Goal: Communication & Community: Answer question/provide support

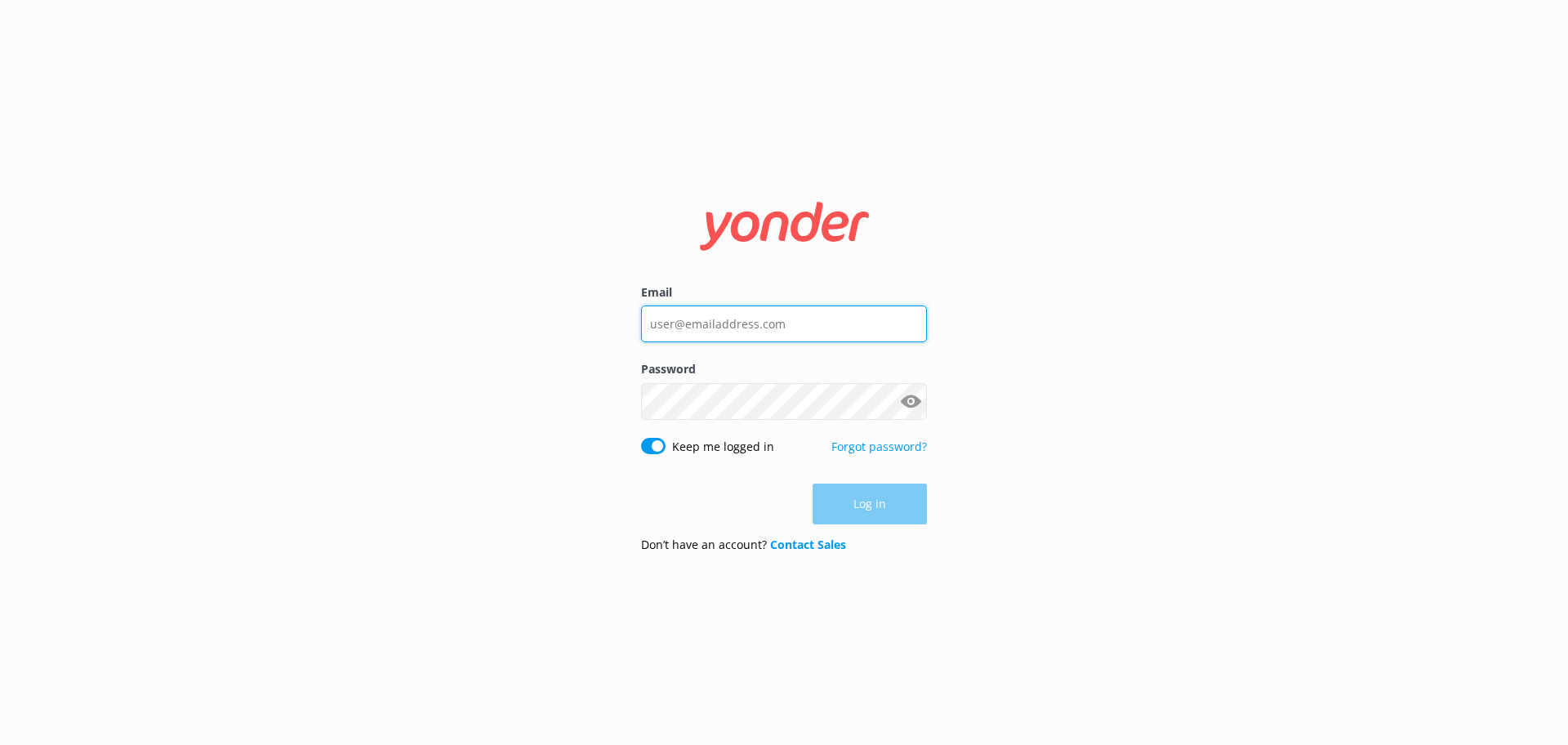
type input "[EMAIL_ADDRESS][DOMAIN_NAME]"
click at [861, 503] on div "Log in" at bounding box center [784, 504] width 286 height 41
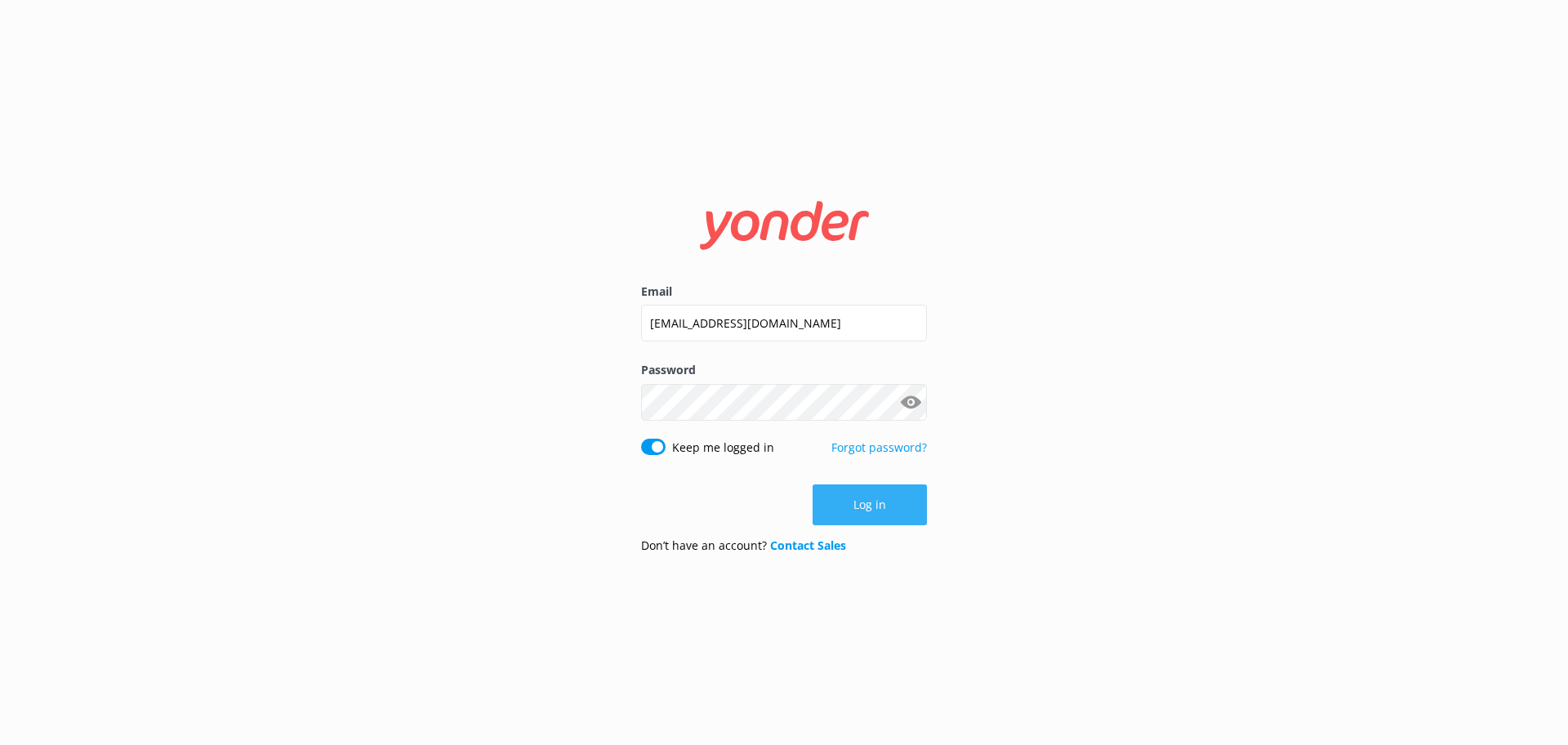
click at [864, 514] on button "Log in" at bounding box center [869, 505] width 114 height 41
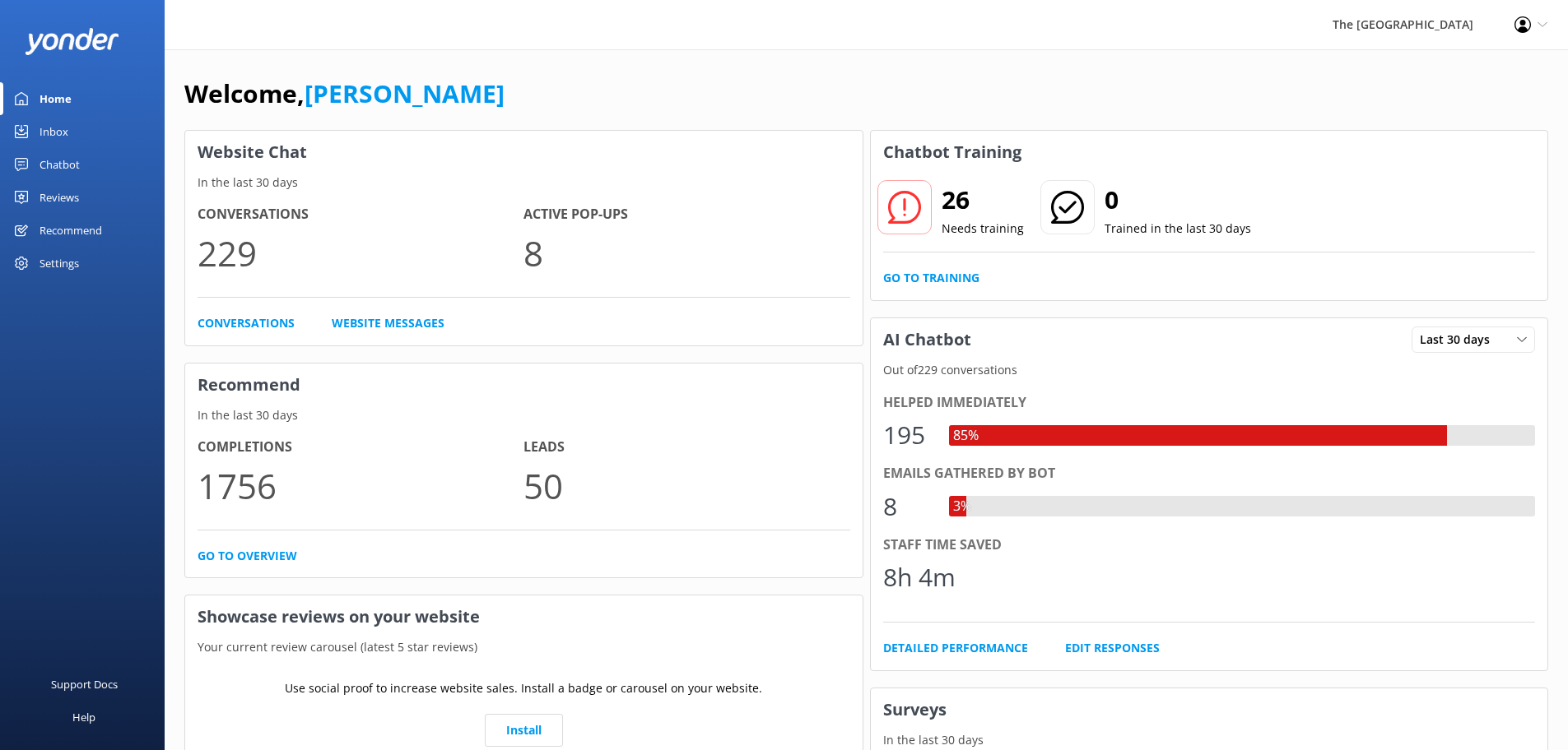
click at [63, 131] on div "Inbox" at bounding box center [53, 131] width 29 height 33
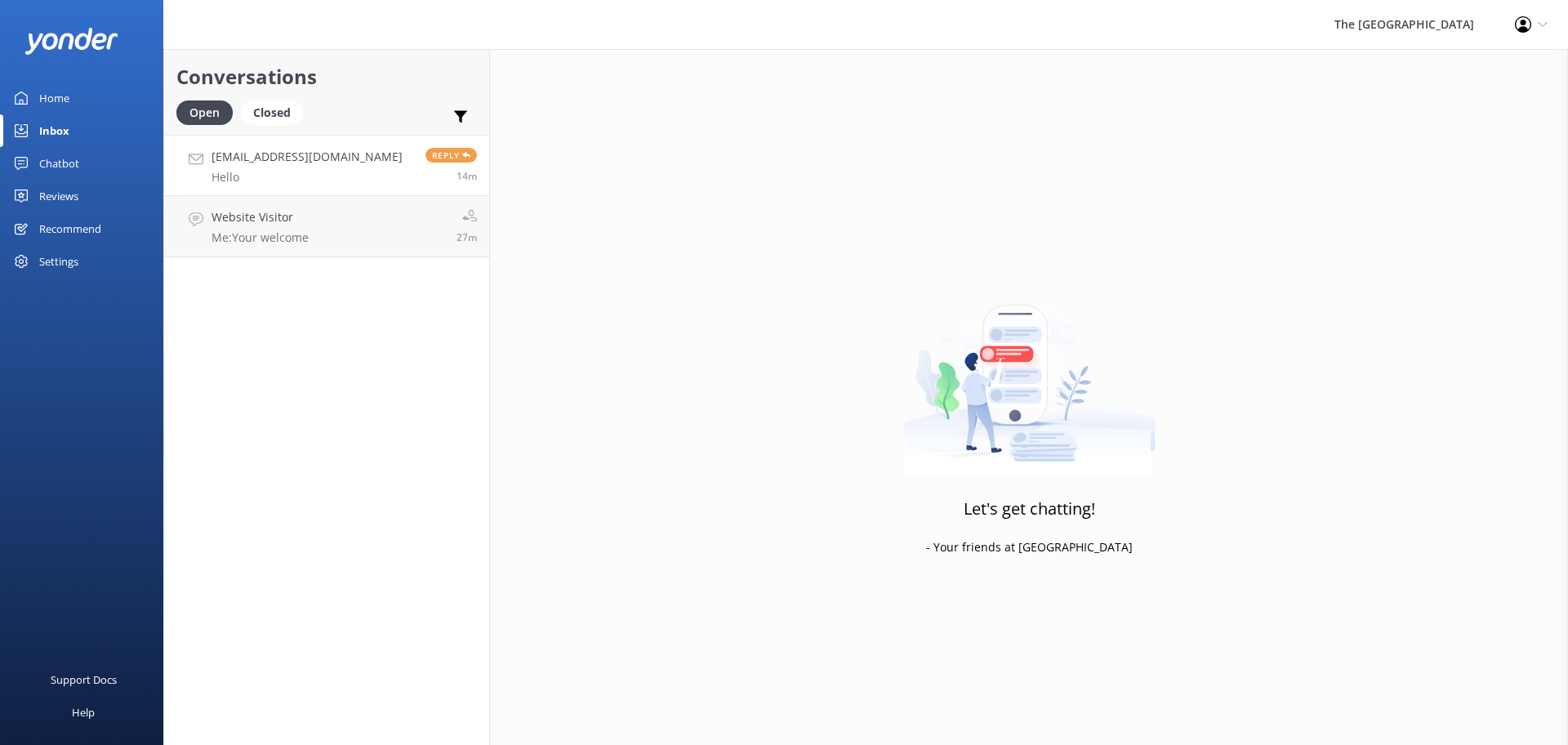
click at [310, 168] on div "[EMAIL_ADDRESS][DOMAIN_NAME] Hello" at bounding box center [307, 165] width 191 height 35
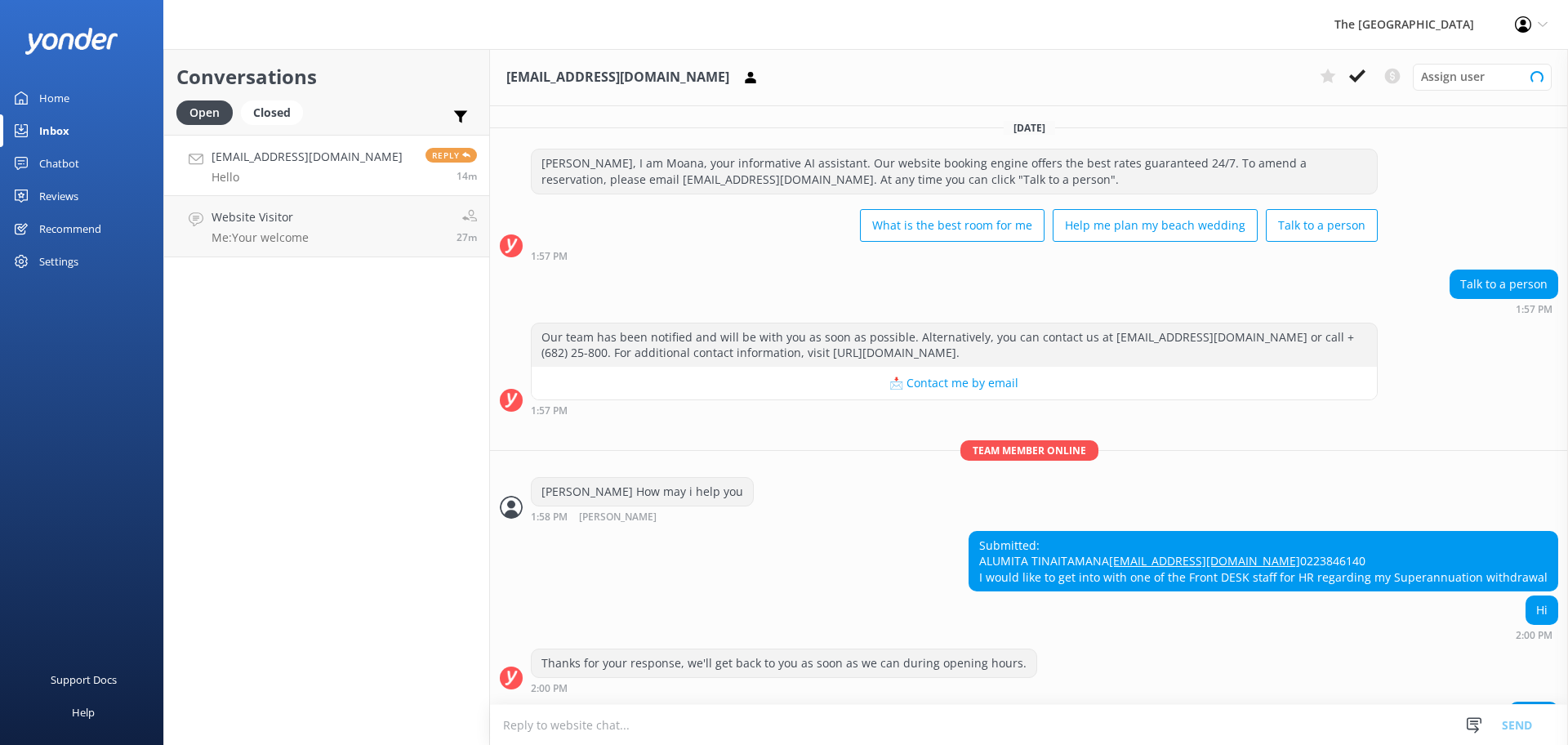
scroll to position [81, 0]
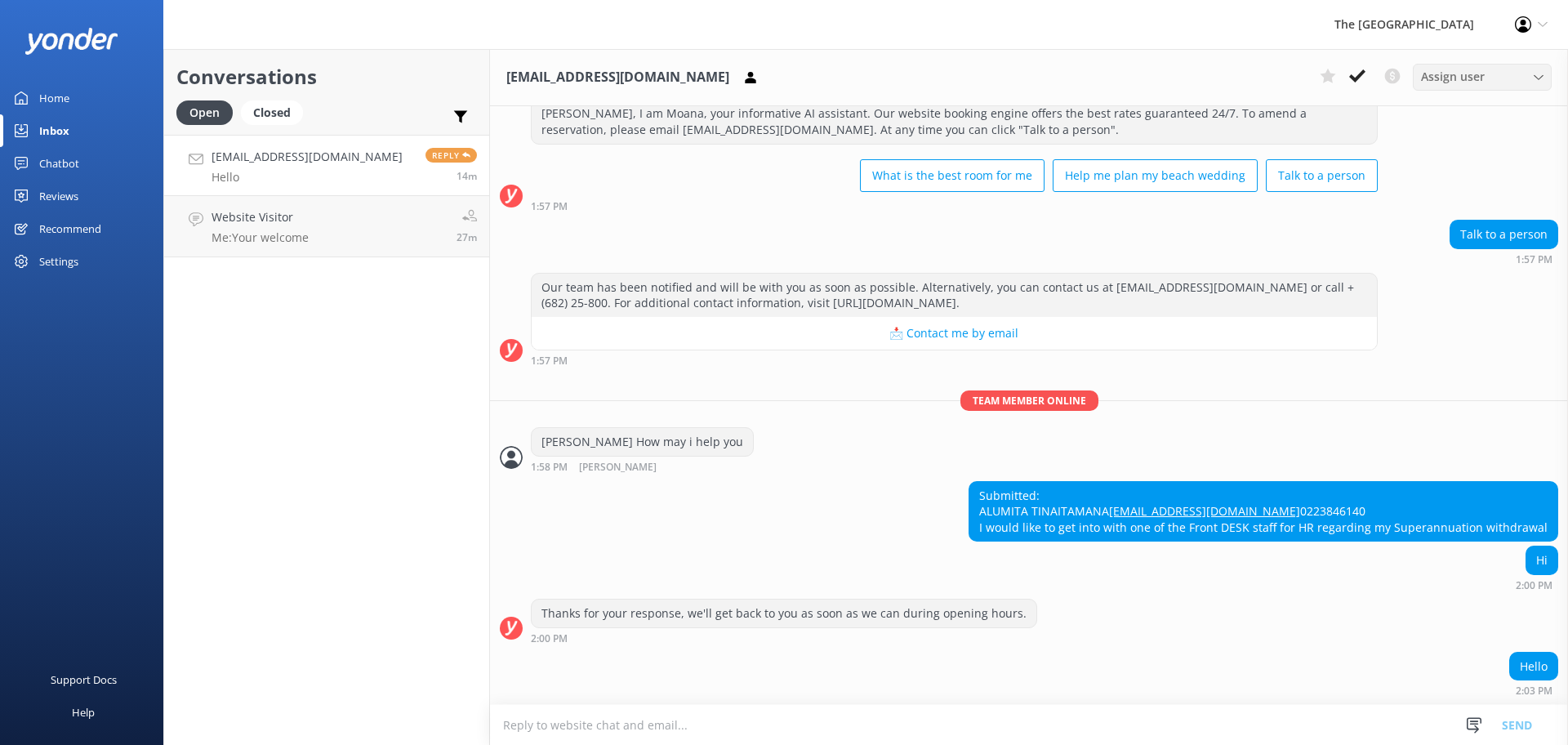
click at [1524, 81] on div "Assign user" at bounding box center [1482, 77] width 131 height 18
click at [1460, 276] on div "[PERSON_NAME]" at bounding box center [1461, 276] width 78 height 16
click at [859, 488] on div "Submitted: ALUMITA TINAITAMANA [EMAIL_ADDRESS][DOMAIN_NAME] 0223846140 I would …" at bounding box center [1029, 514] width 1078 height 65
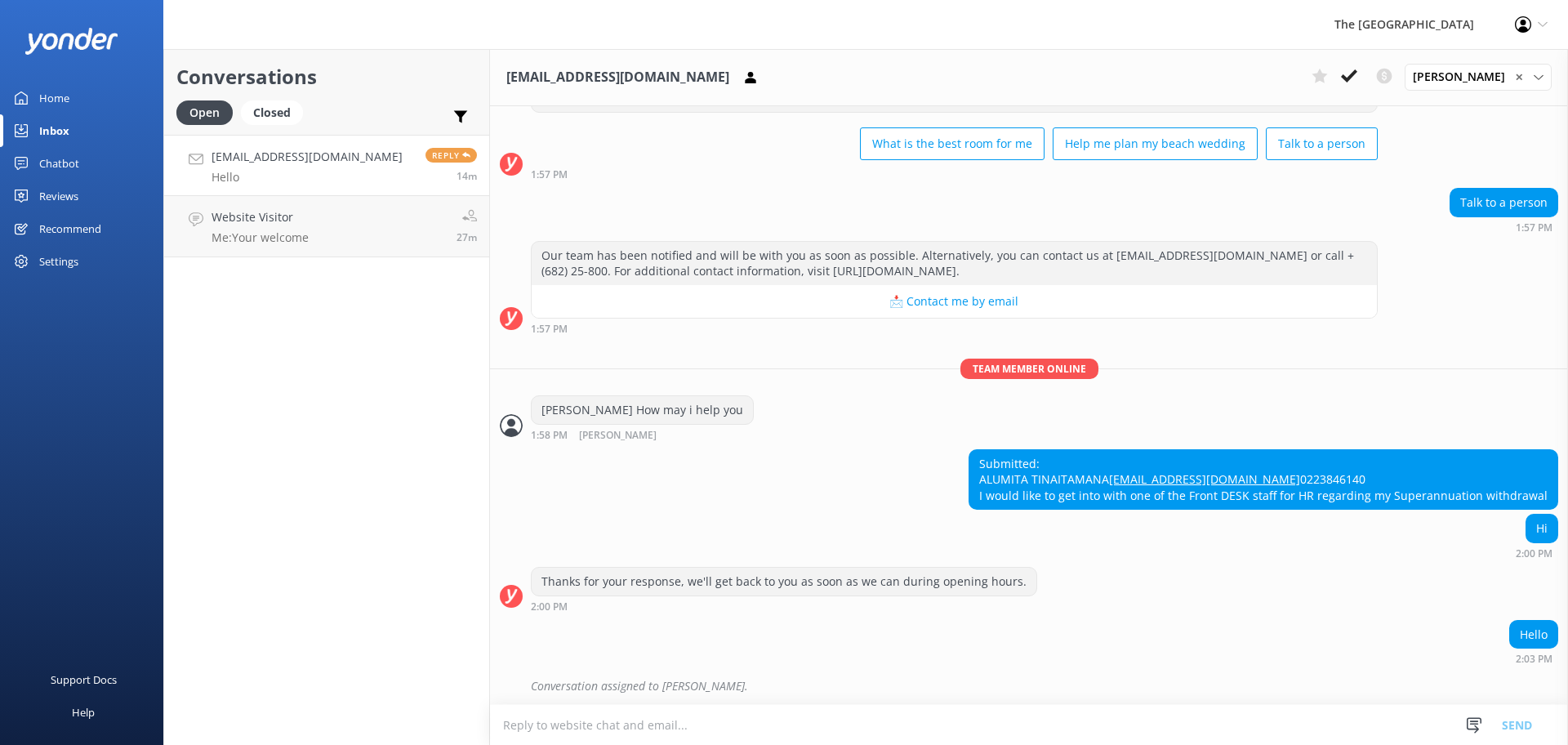
scroll to position [118, 0]
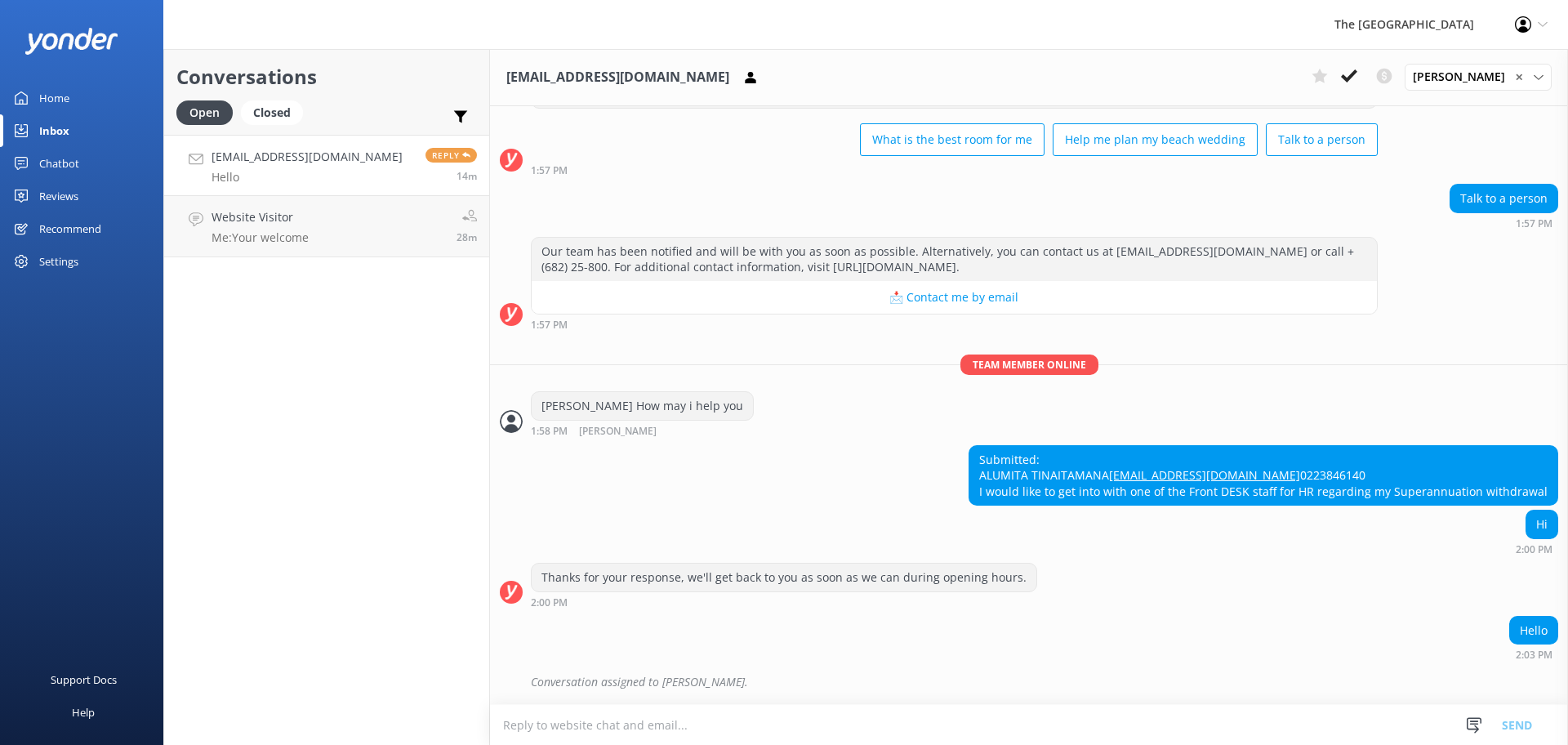
click at [390, 177] on link "[EMAIL_ADDRESS][DOMAIN_NAME] Hello Reply 14m" at bounding box center [327, 165] width 325 height 61
click at [664, 725] on textarea at bounding box center [1029, 725] width 1078 height 40
click at [609, 722] on textarea "Kia Orana Alumita. Anything regarding HR you may" at bounding box center [1029, 725] width 1078 height 41
click at [605, 723] on textarea "Kia Orana Alumita. Anything regarding HR you may" at bounding box center [1029, 725] width 1078 height 41
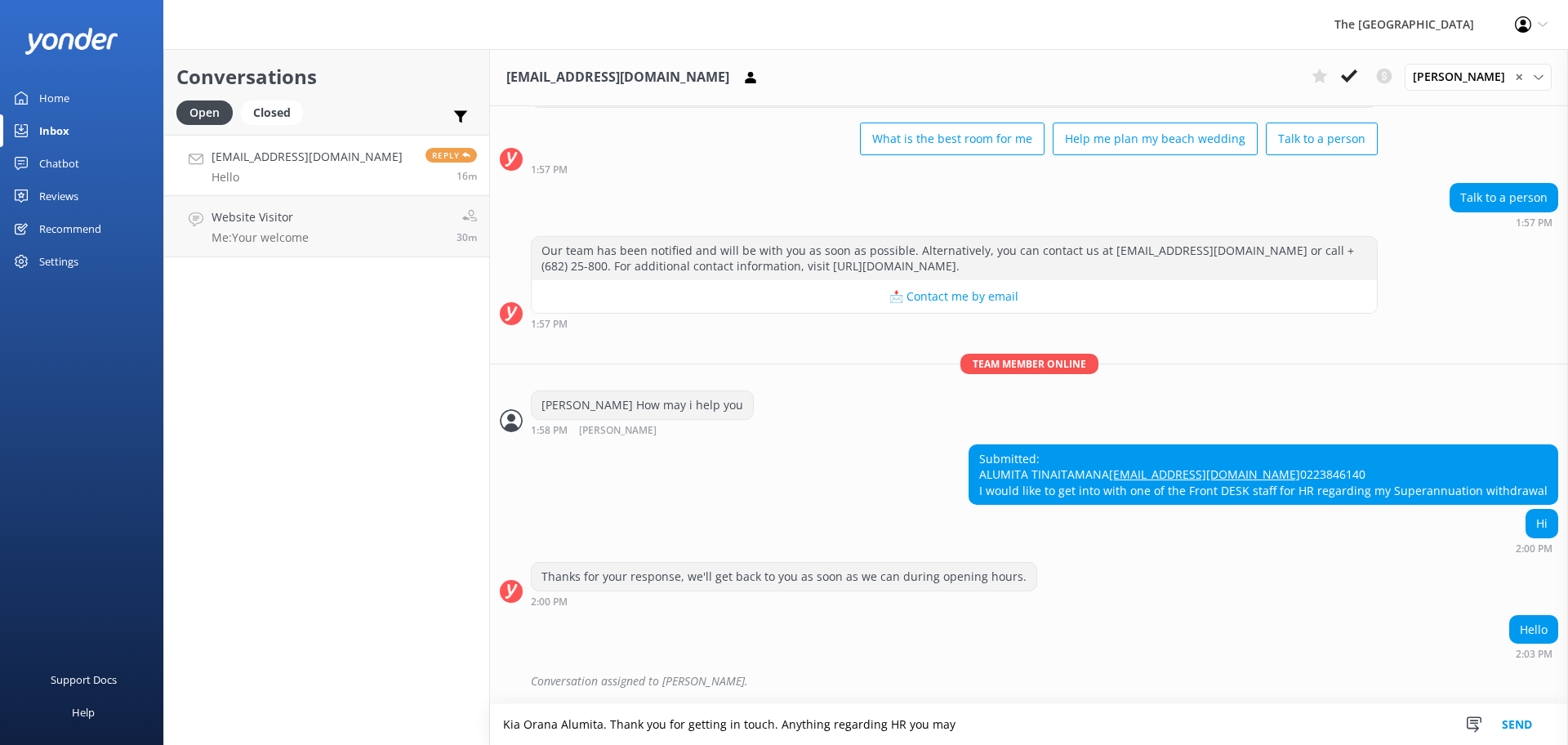
click at [1079, 607] on div "Thanks for your response, we'll get back to you as soon as we can during openin…" at bounding box center [1029, 588] width 1078 height 53
click at [1003, 723] on textarea "Kia Orana Alumita. Thank you for getting in touch. Anything regarding HR you may" at bounding box center [1029, 725] width 1078 height 41
click at [1005, 730] on textarea "Kia Orana Alumita. Thank you for getting in touch. Anything regarding HR you ma…" at bounding box center [1029, 725] width 1078 height 41
click at [993, 728] on textarea "Kia Orana Alumita. Thank you for getting in touch. Anything regarding HR you ma…" at bounding box center [1029, 725] width 1078 height 41
click at [995, 732] on textarea "Kia Orana Alumita. Thank you for getting in touch. Anything regarding HR you ma…" at bounding box center [1029, 725] width 1078 height 41
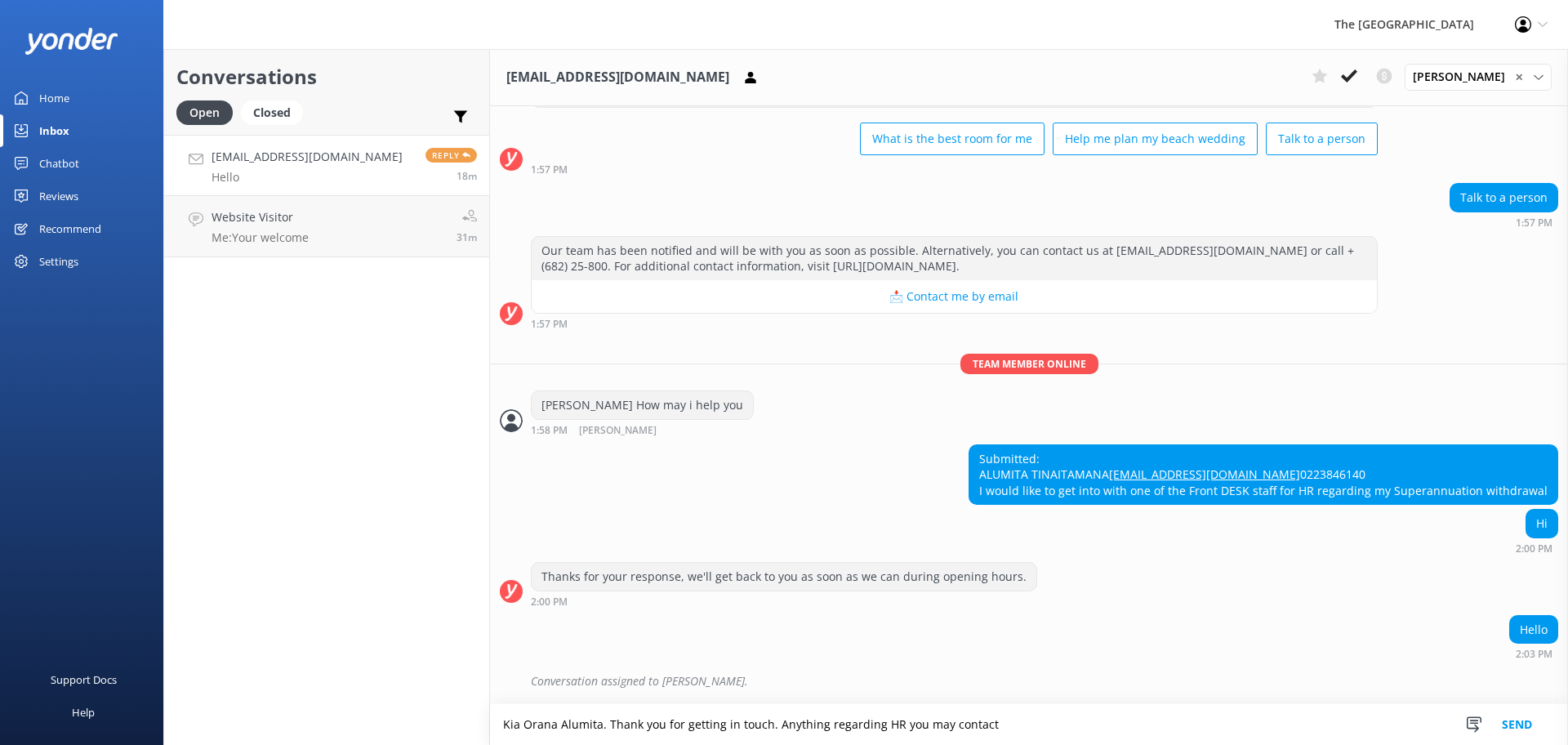
paste textarea "[EMAIL_ADDRESS][DOMAIN_NAME]"
click at [765, 725] on textarea "Kia Orana Alumita. Thank you for getting in touch. Anything regarding HR you ma…" at bounding box center [1029, 725] width 1078 height 41
drag, startPoint x: 899, startPoint y: 729, endPoint x: 800, endPoint y: 726, distance: 99.0
click at [800, 726] on textarea "Kia Orana Alumita. Thank you for getting reaching out. Anything regarding HR yo…" at bounding box center [1029, 725] width 1078 height 41
click at [1064, 722] on textarea "Kia Orana Alumita. Thank you for getting reaching out. For HR you may contact […" at bounding box center [1029, 725] width 1078 height 41
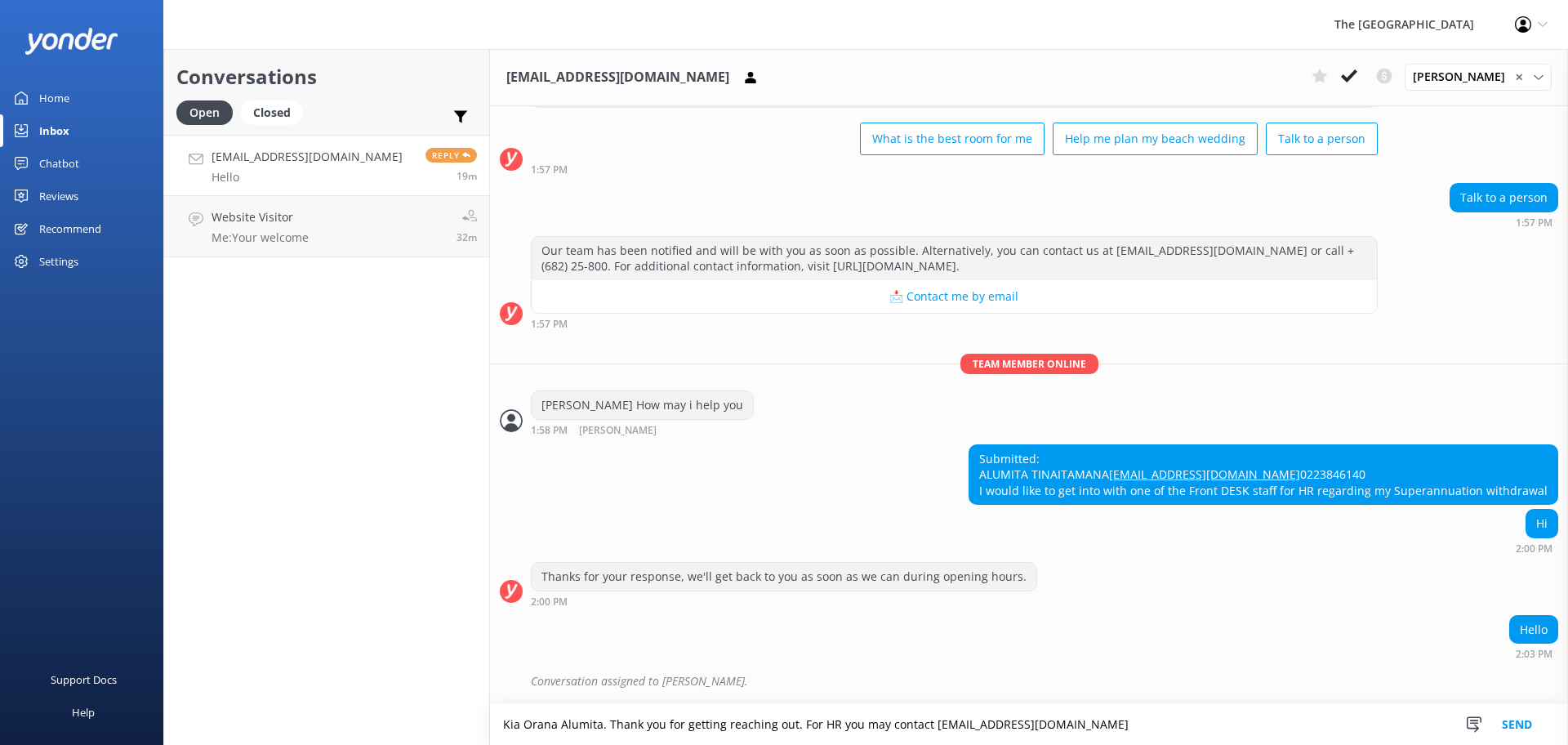
click at [839, 717] on textarea "Kia Orana Alumita. Thank you for getting reaching out. For HR you may contact […" at bounding box center [1029, 725] width 1078 height 41
click at [923, 728] on textarea "Kia Orana Alumita. Thank you for getting reaching out. For HR you may contact […" at bounding box center [1029, 725] width 1078 height 41
click at [1172, 725] on textarea "Kia Orana Alumita. Thank you for getting reaching out. For HR you may contact H…" at bounding box center [1029, 725] width 1078 height 41
click at [1038, 726] on textarea "Kia Orana Alumita. Thank you for getting reaching out. For HR you may contact H…" at bounding box center [1029, 725] width 1078 height 41
click at [1187, 721] on textarea "Kia Orana Alumita. Thank you for getting reaching out. For HR you may contact H…" at bounding box center [1029, 725] width 1078 height 41
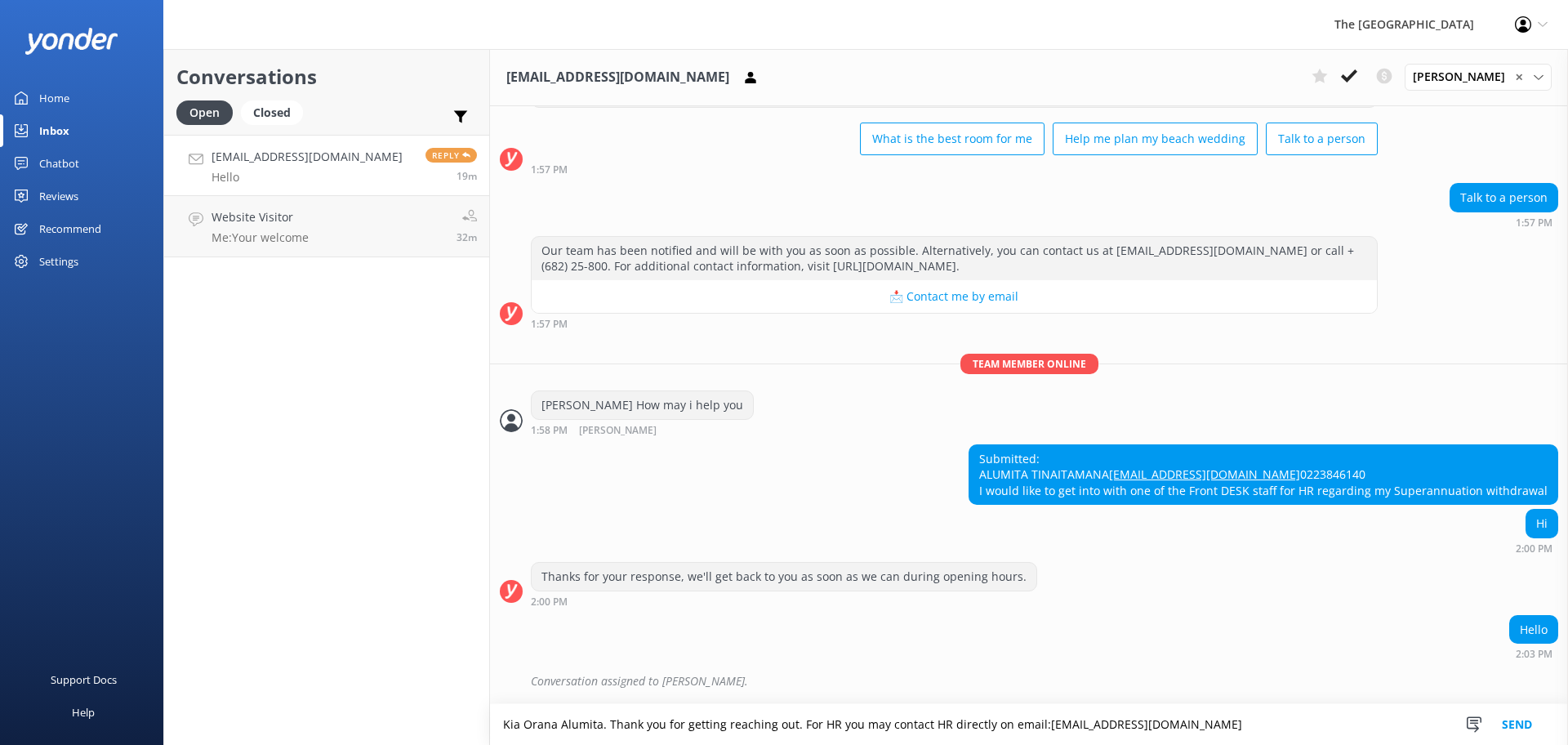
click at [1035, 722] on textarea "Kia Orana Alumita. Thank you for getting reaching out. For HR you may contact H…" at bounding box center [1029, 725] width 1078 height 41
type textarea "Kia Orana Alumita. Thank you for getting reaching out. For HR you may contact H…"
click at [1518, 725] on button "Send" at bounding box center [1517, 725] width 61 height 41
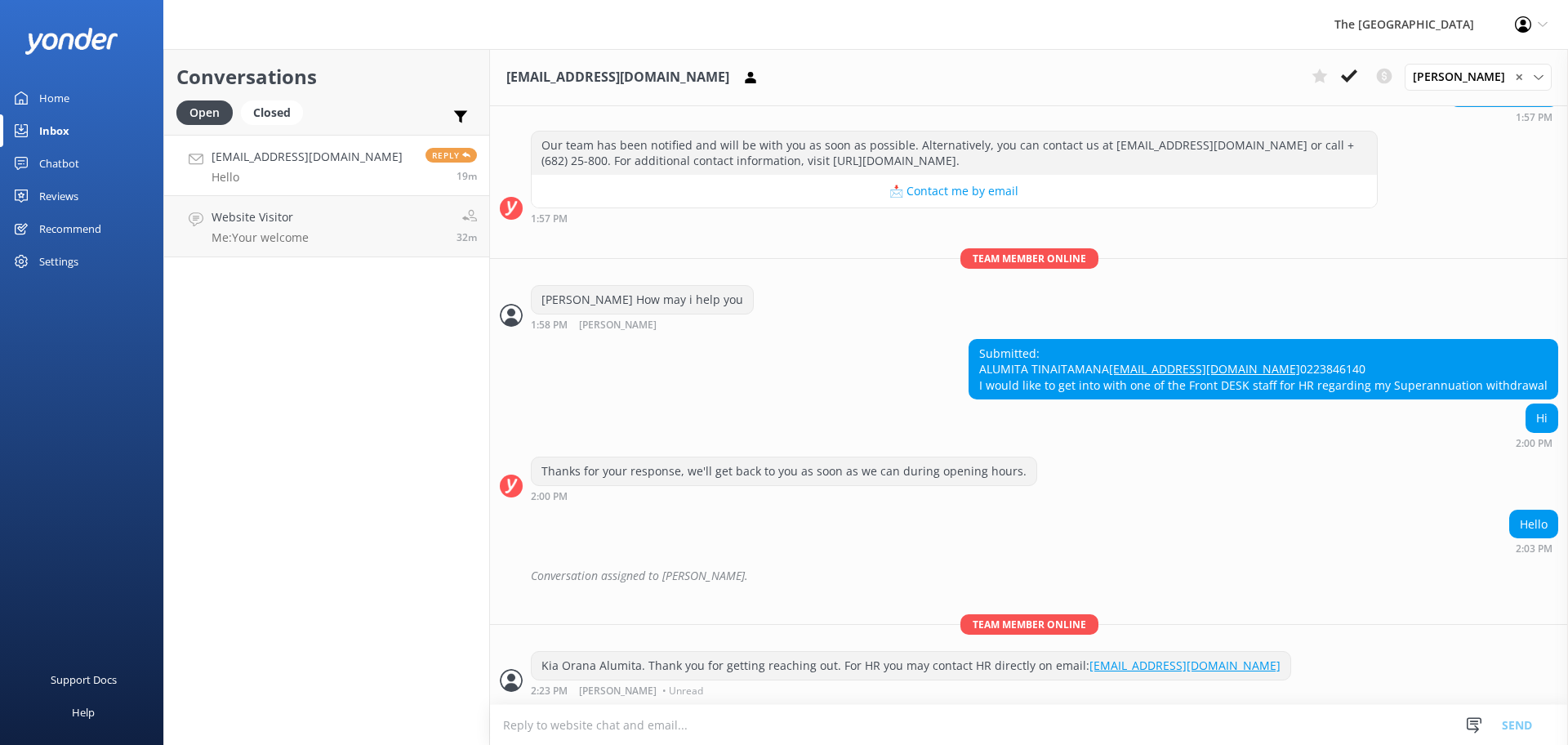
scroll to position [224, 0]
click at [299, 254] on link "Website Visitor Me: Your welcome 32m" at bounding box center [327, 227] width 325 height 61
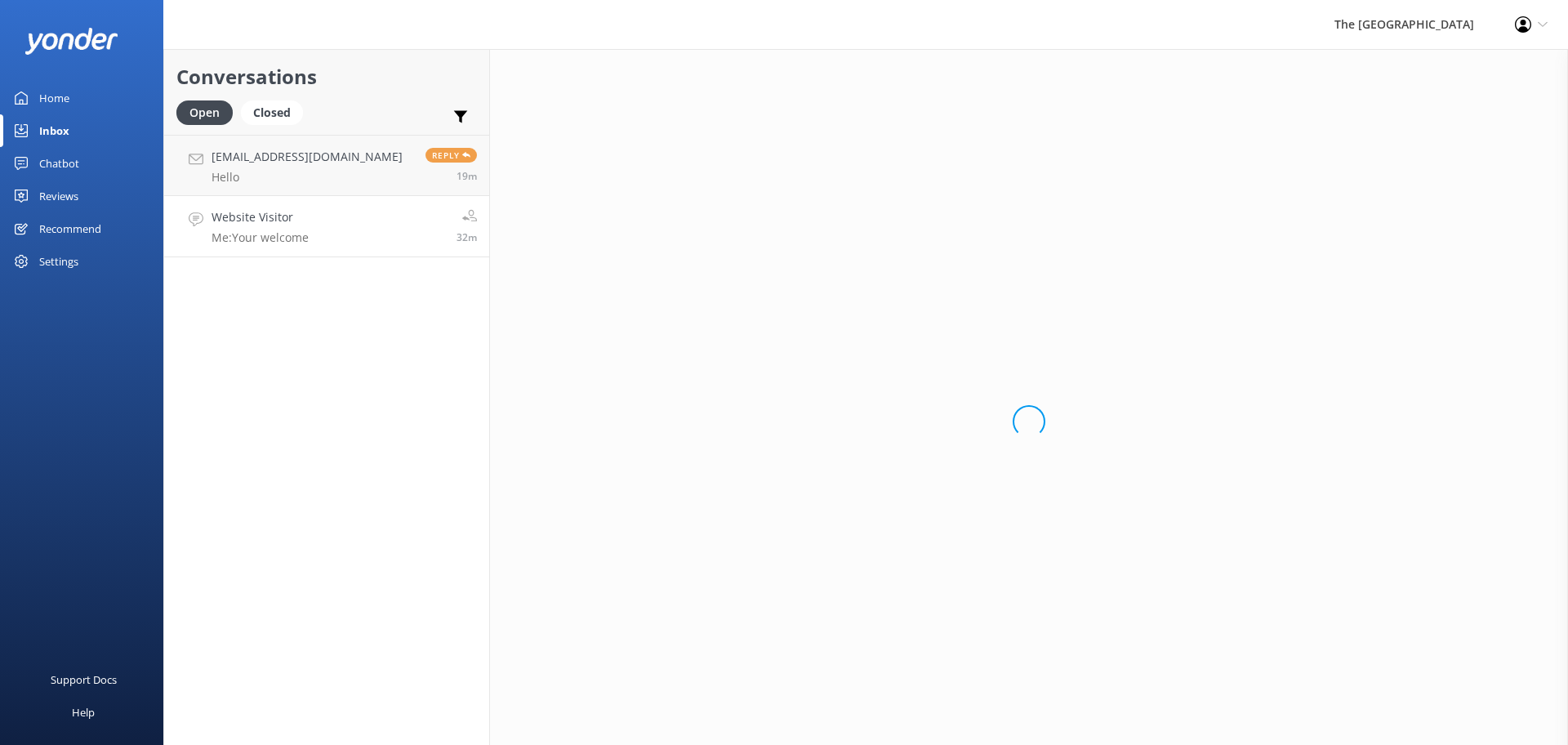
click at [339, 225] on link "Website Visitor Me: Your welcome 32m" at bounding box center [327, 227] width 325 height 61
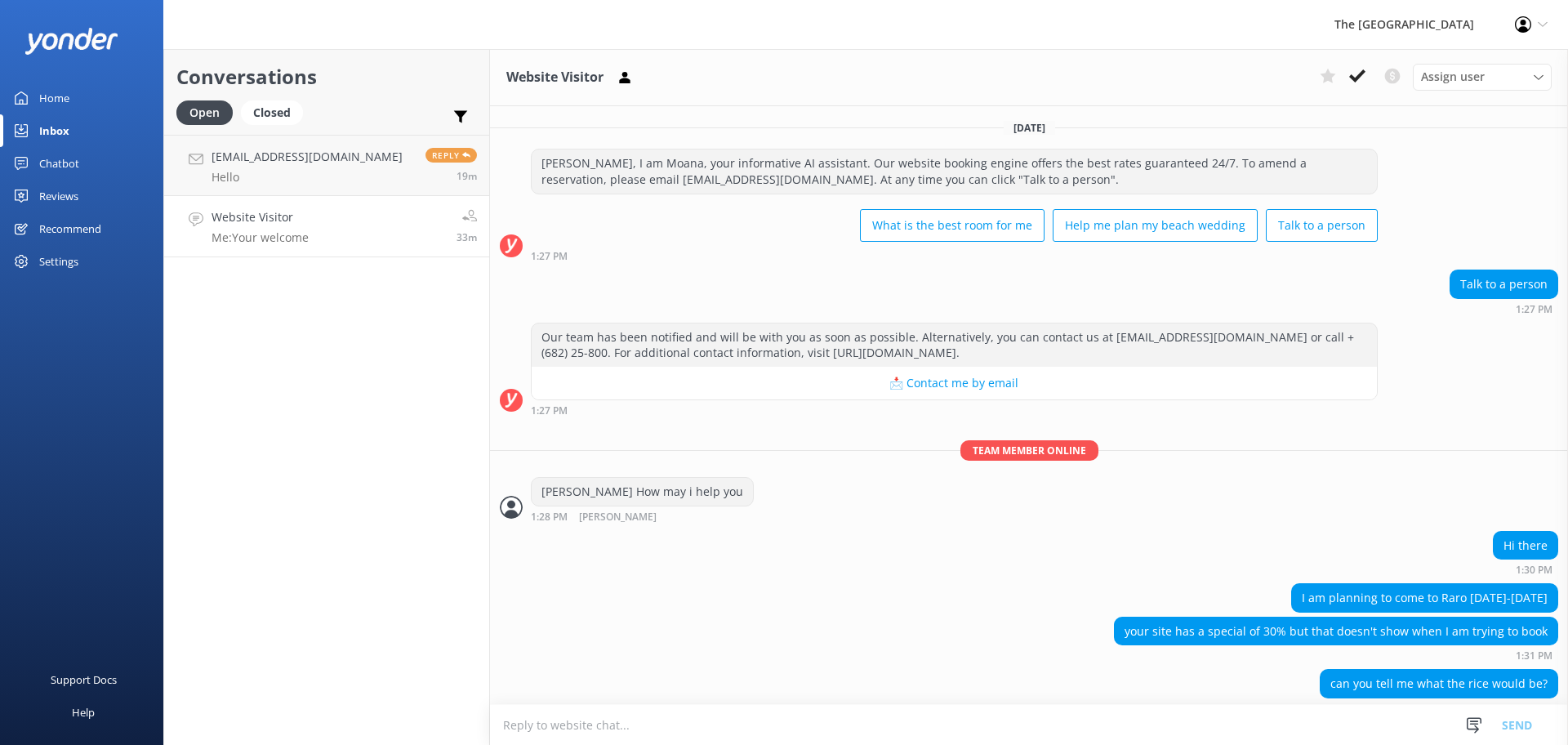
scroll to position [230, 0]
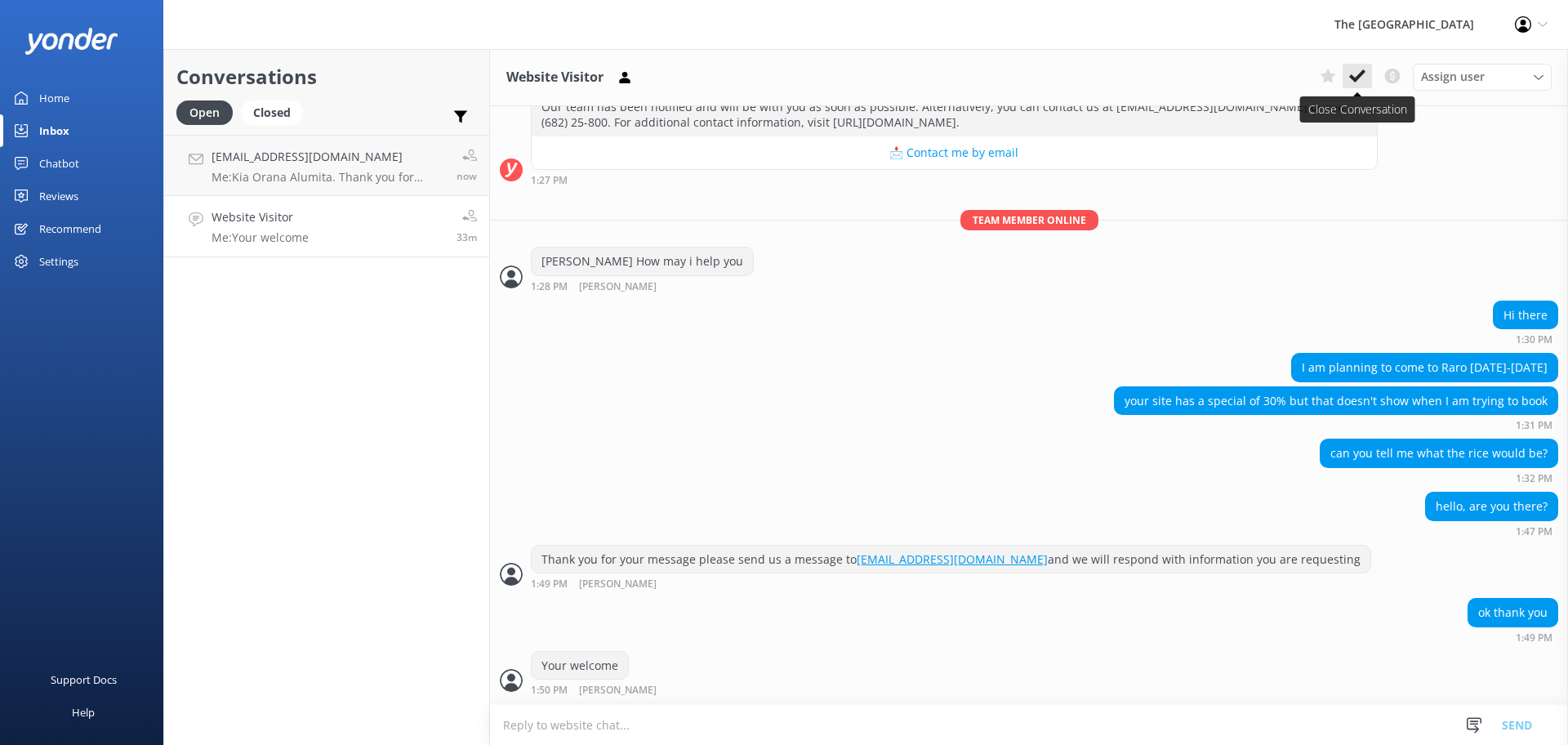
click at [1360, 75] on use at bounding box center [1358, 76] width 16 height 13
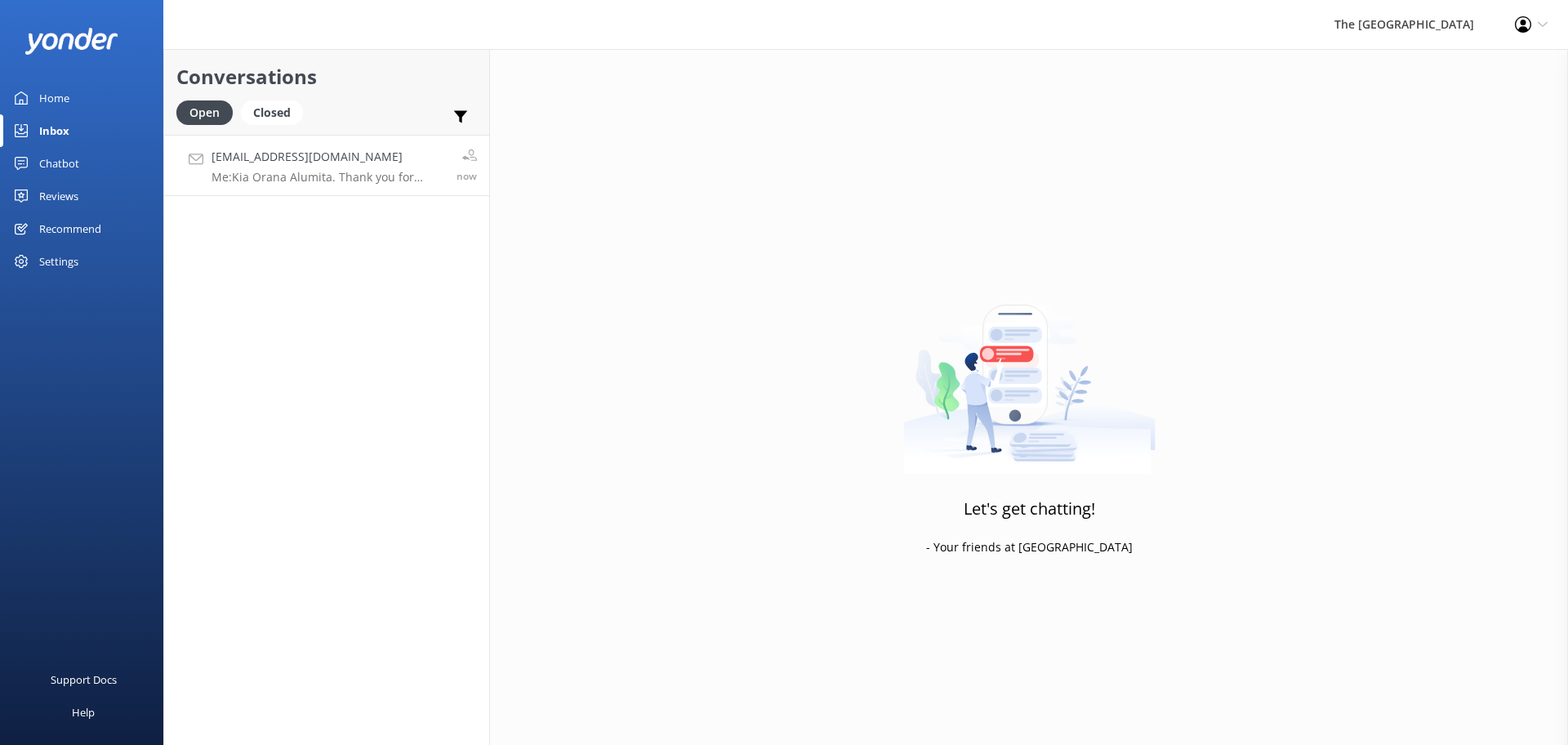
click at [379, 176] on p "Me: [PERSON_NAME]. Thank you for getting reaching out. For HR you may contact H…" at bounding box center [327, 177] width 233 height 15
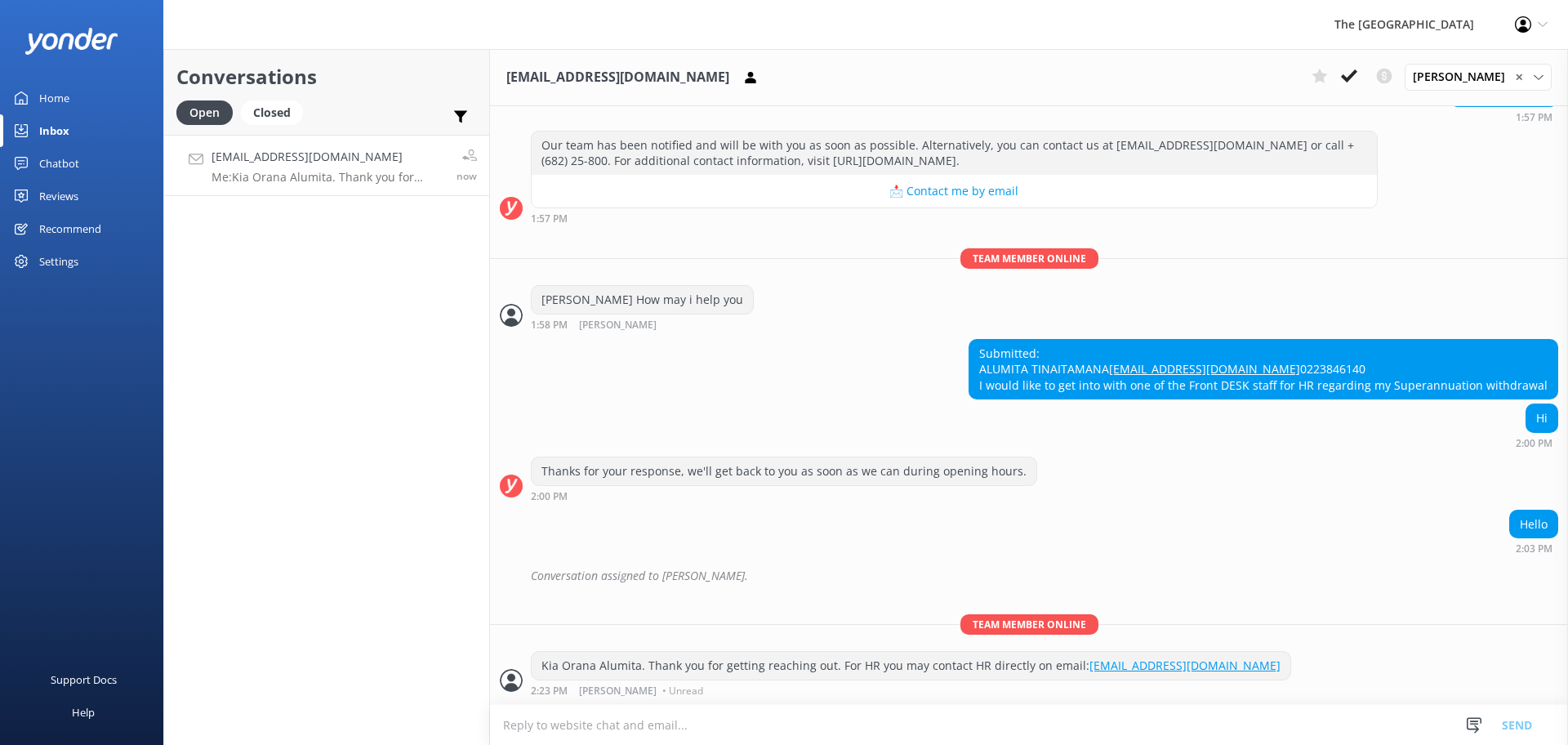
scroll to position [224, 0]
click at [67, 128] on div "Inbox" at bounding box center [54, 130] width 30 height 33
